Goal: Communication & Community: Answer question/provide support

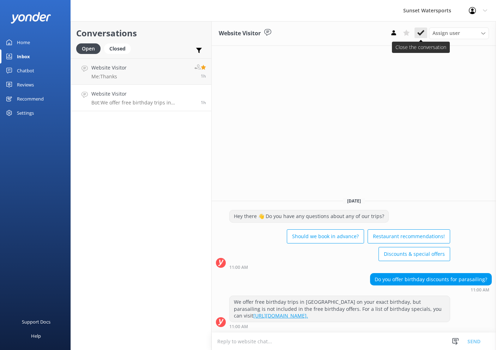
click at [423, 32] on icon at bounding box center [420, 32] width 7 height 7
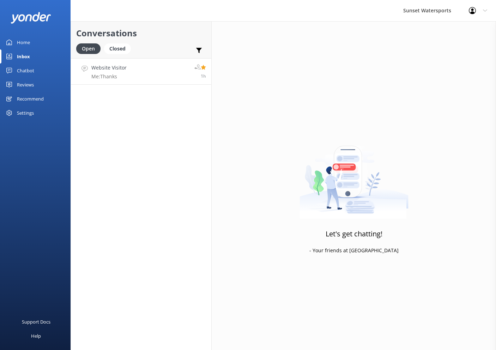
click at [122, 70] on h4 "Website Visitor" at bounding box center [108, 68] width 35 height 8
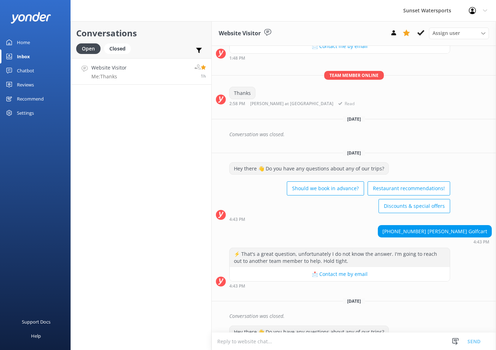
scroll to position [1291, 0]
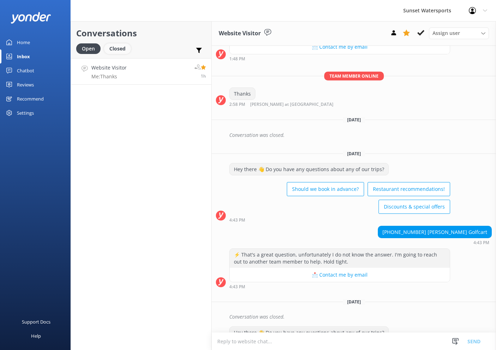
click at [121, 50] on div "Closed" at bounding box center [117, 48] width 27 height 11
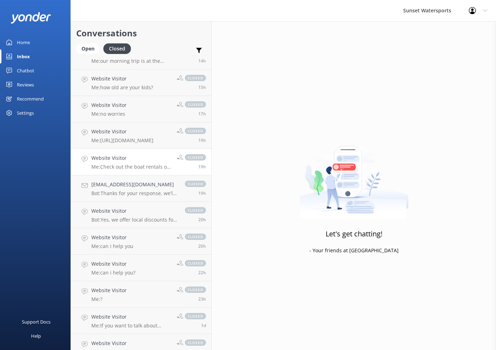
scroll to position [171, 0]
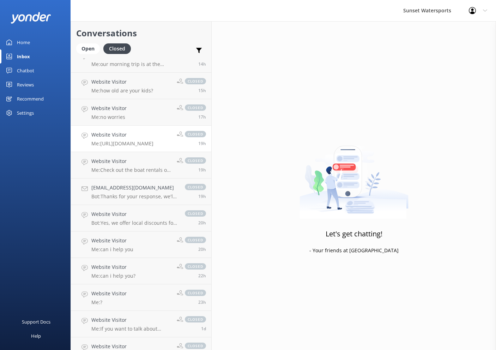
click at [138, 144] on p "Me: [URL][DOMAIN_NAME]" at bounding box center [122, 143] width 62 height 6
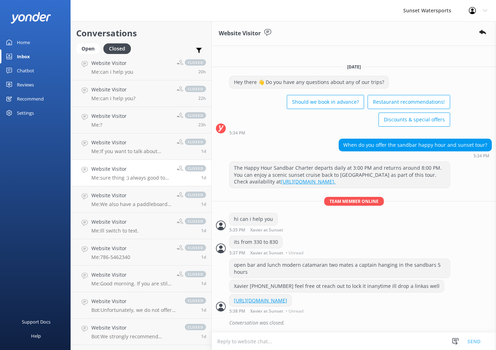
scroll to position [347, 0]
